Goal: Task Accomplishment & Management: Manage account settings

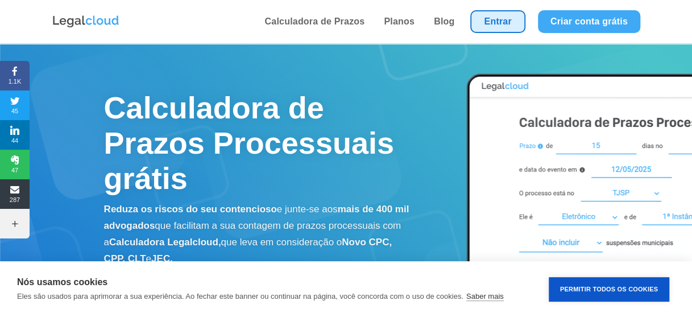
click at [497, 24] on link "Entrar" at bounding box center [497, 21] width 55 height 23
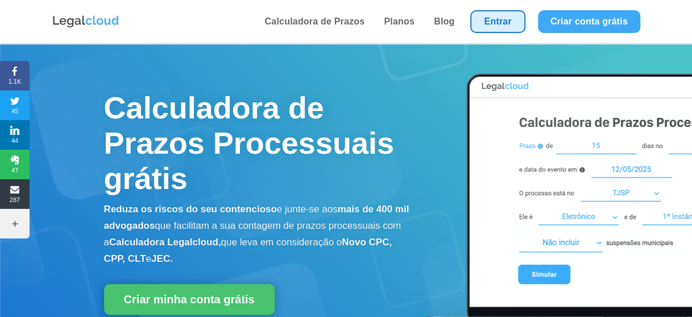
click at [500, 25] on link "Entrar" at bounding box center [497, 21] width 55 height 23
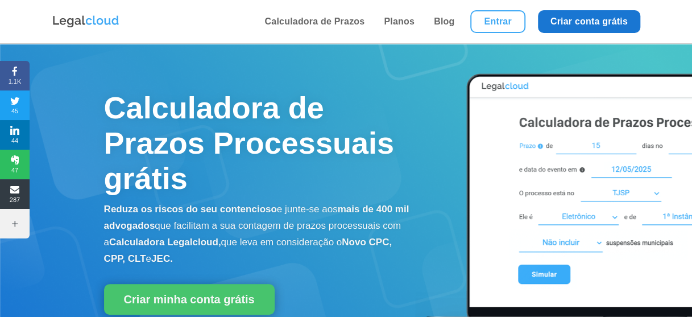
click at [580, 30] on link "Criar conta grátis" at bounding box center [589, 21] width 102 height 23
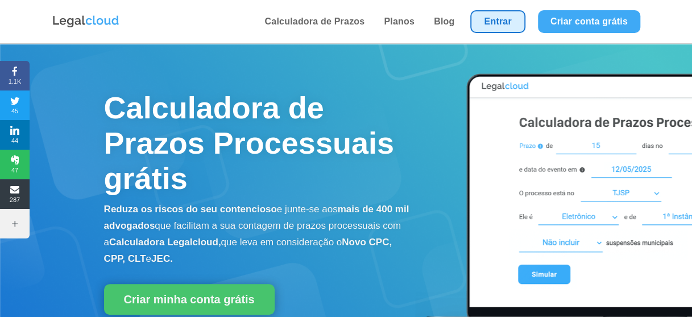
click at [498, 23] on link "Entrar" at bounding box center [497, 21] width 55 height 23
